Goal: Navigation & Orientation: Find specific page/section

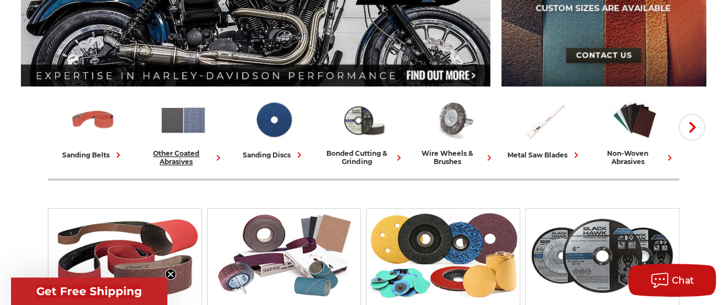
scroll to position [220, 0]
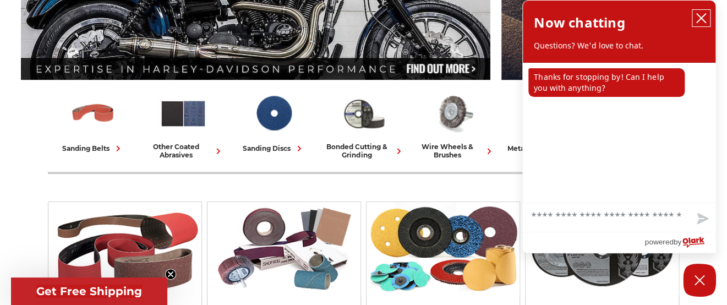
click at [700, 17] on icon "close chatbox" at bounding box center [700, 18] width 11 height 11
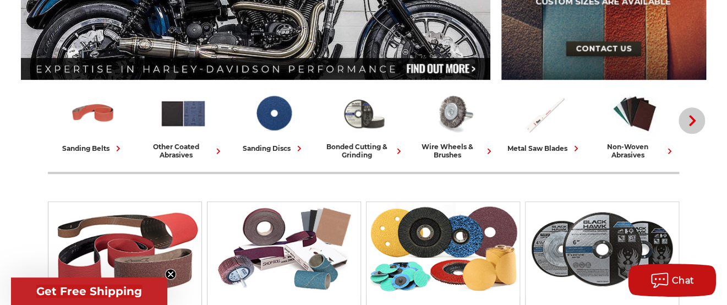
click at [695, 122] on icon "button" at bounding box center [692, 120] width 11 height 11
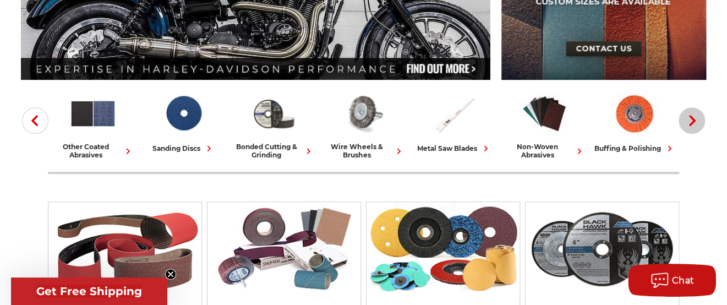
click at [695, 122] on icon "button" at bounding box center [692, 120] width 11 height 11
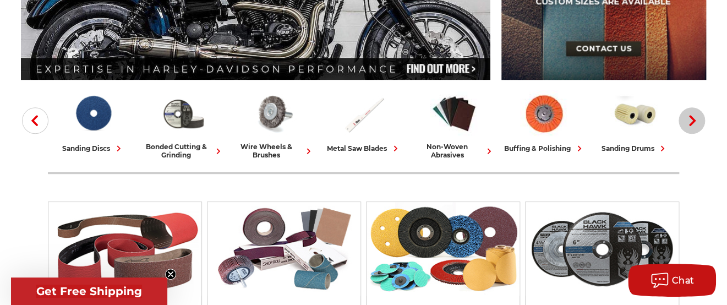
click at [695, 122] on icon "button" at bounding box center [692, 120] width 11 height 11
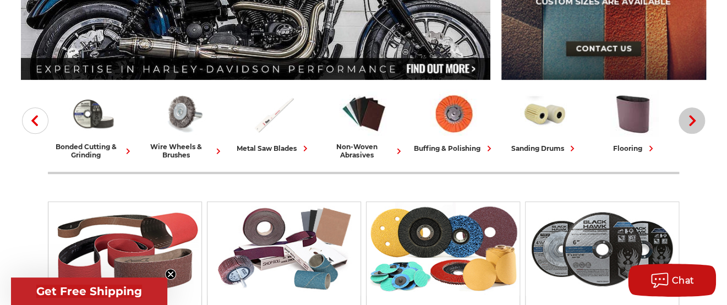
click at [695, 122] on icon "button" at bounding box center [692, 120] width 11 height 11
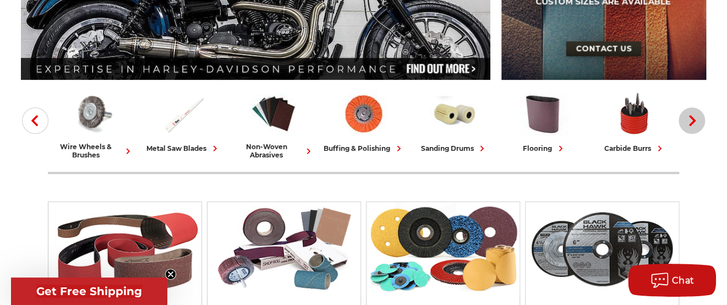
click at [695, 122] on icon "button" at bounding box center [692, 120] width 11 height 11
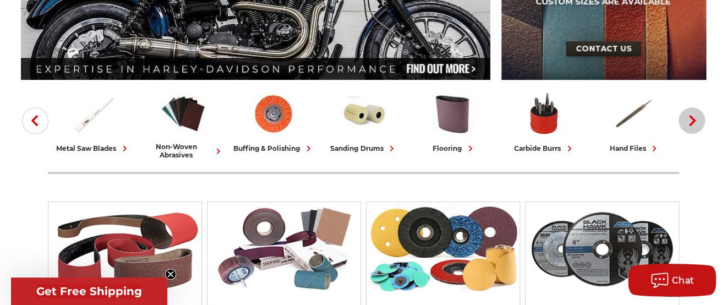
click at [695, 122] on icon "button" at bounding box center [692, 120] width 11 height 11
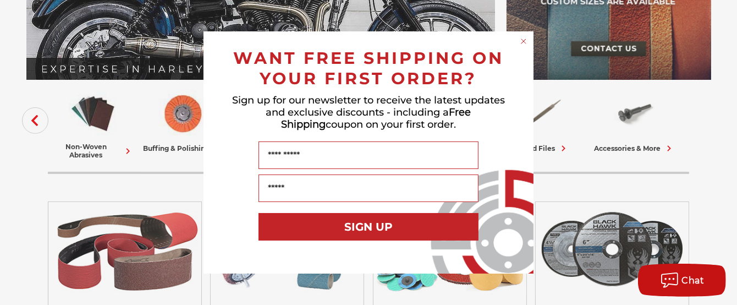
click at [520, 40] on circle "Close dialog" at bounding box center [524, 41] width 10 height 10
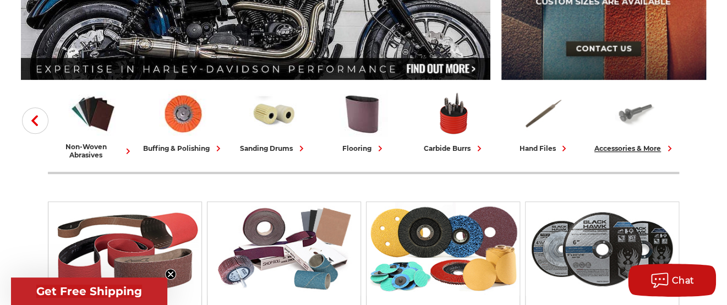
click at [631, 117] on img at bounding box center [634, 113] width 48 height 47
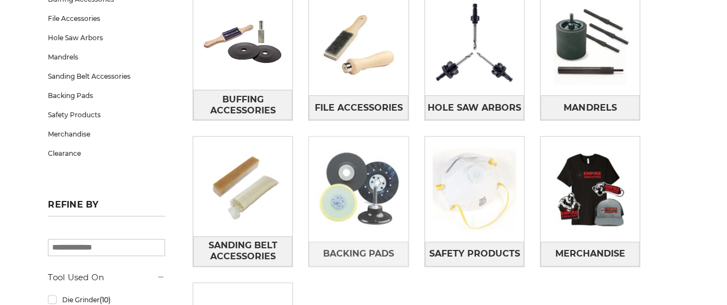
scroll to position [220, 0]
click at [353, 207] on img at bounding box center [358, 188] width 99 height 99
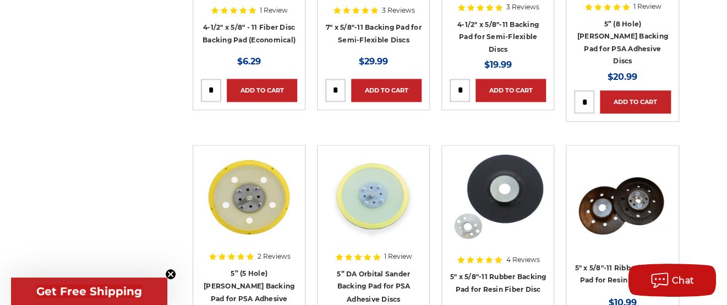
scroll to position [73, 0]
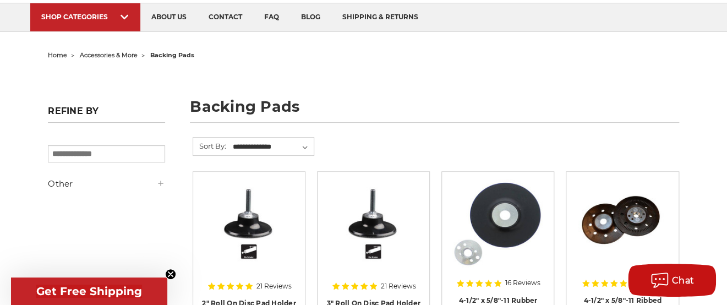
click at [160, 182] on icon at bounding box center [160, 183] width 9 height 9
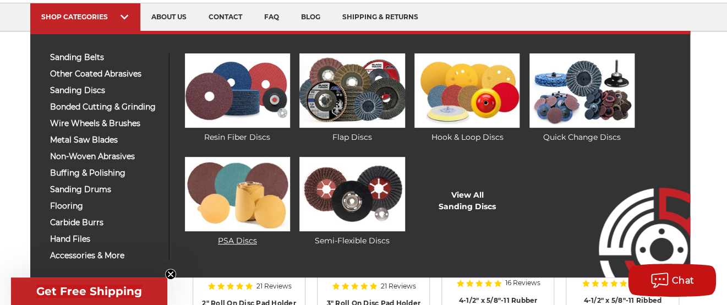
click at [240, 193] on img at bounding box center [237, 194] width 105 height 74
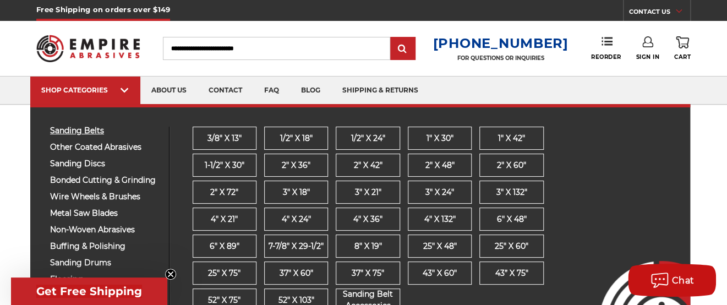
scroll to position [73, 0]
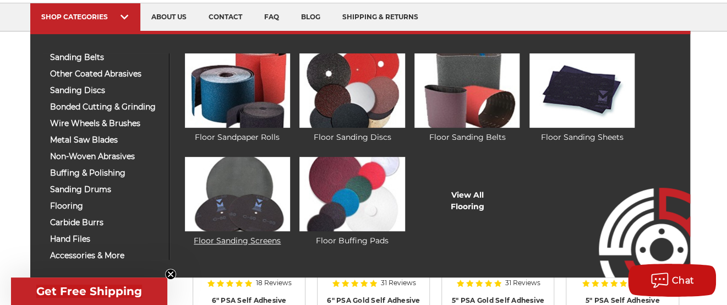
click at [240, 179] on img at bounding box center [237, 194] width 105 height 74
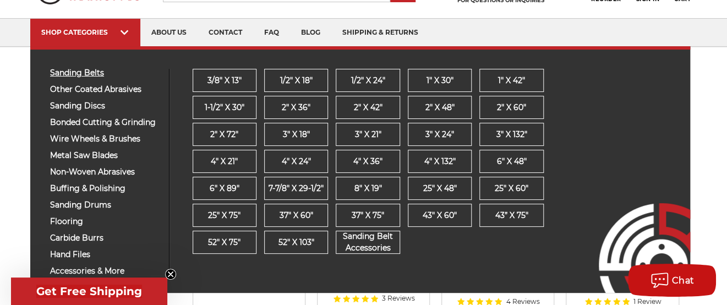
scroll to position [73, 0]
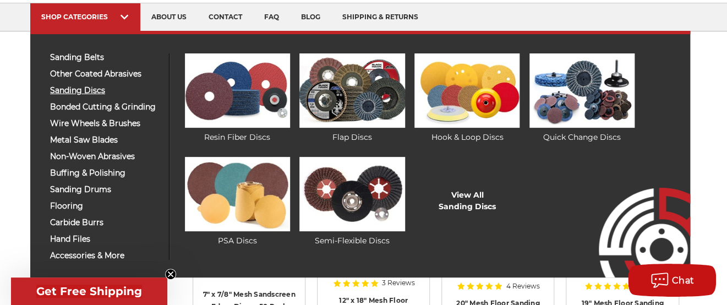
click at [98, 88] on span "sanding discs" at bounding box center [105, 90] width 111 height 8
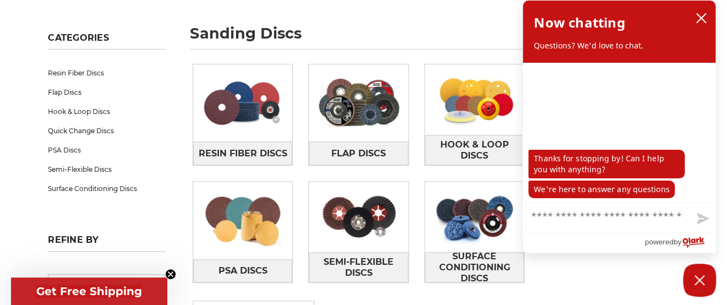
scroll to position [220, 0]
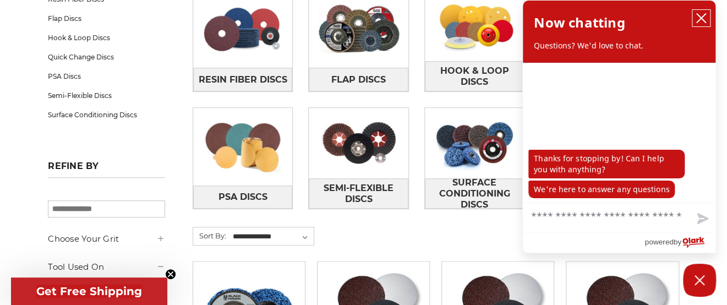
click at [694, 17] on button "close chatbox" at bounding box center [701, 18] width 18 height 17
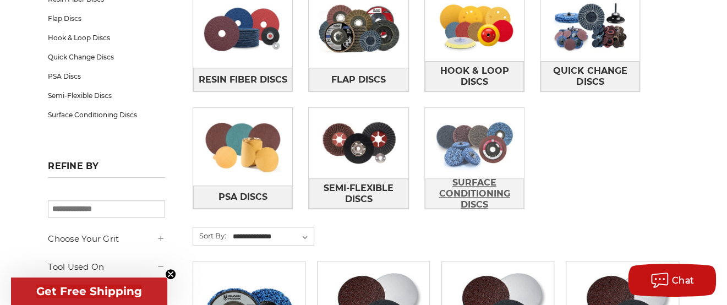
click at [487, 198] on span "Surface Conditioning Discs" at bounding box center [474, 193] width 98 height 41
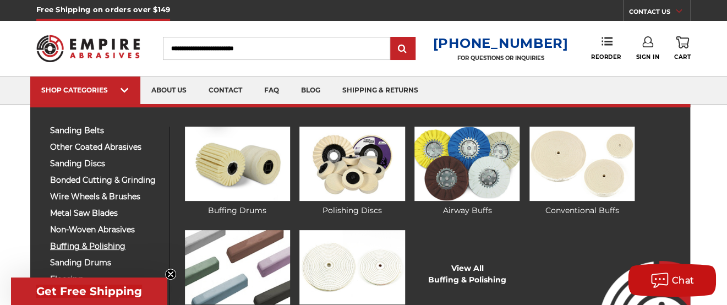
scroll to position [73, 0]
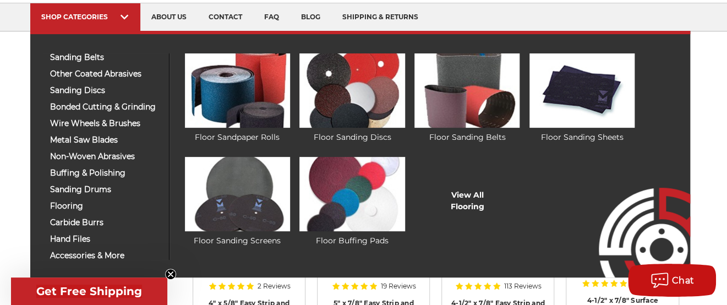
click at [98, 200] on div "sanding belts 3/8" x 13" 1/2" x 18" 1/2" x 24" 1" x 30" 1" x 42"" at bounding box center [106, 156] width 128 height 206
click at [73, 205] on span "flooring" at bounding box center [105, 206] width 111 height 8
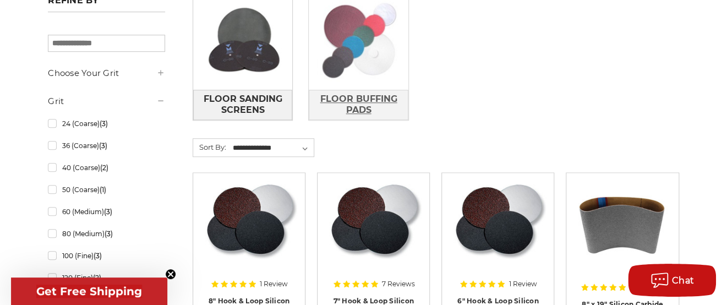
click at [348, 92] on span "Floor Buffing Pads" at bounding box center [358, 105] width 98 height 30
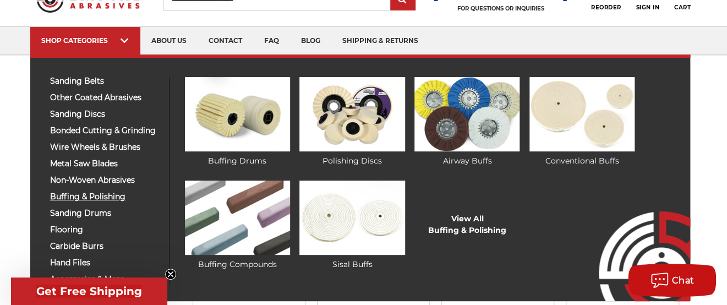
scroll to position [73, 0]
